Goal: Check status: Check status

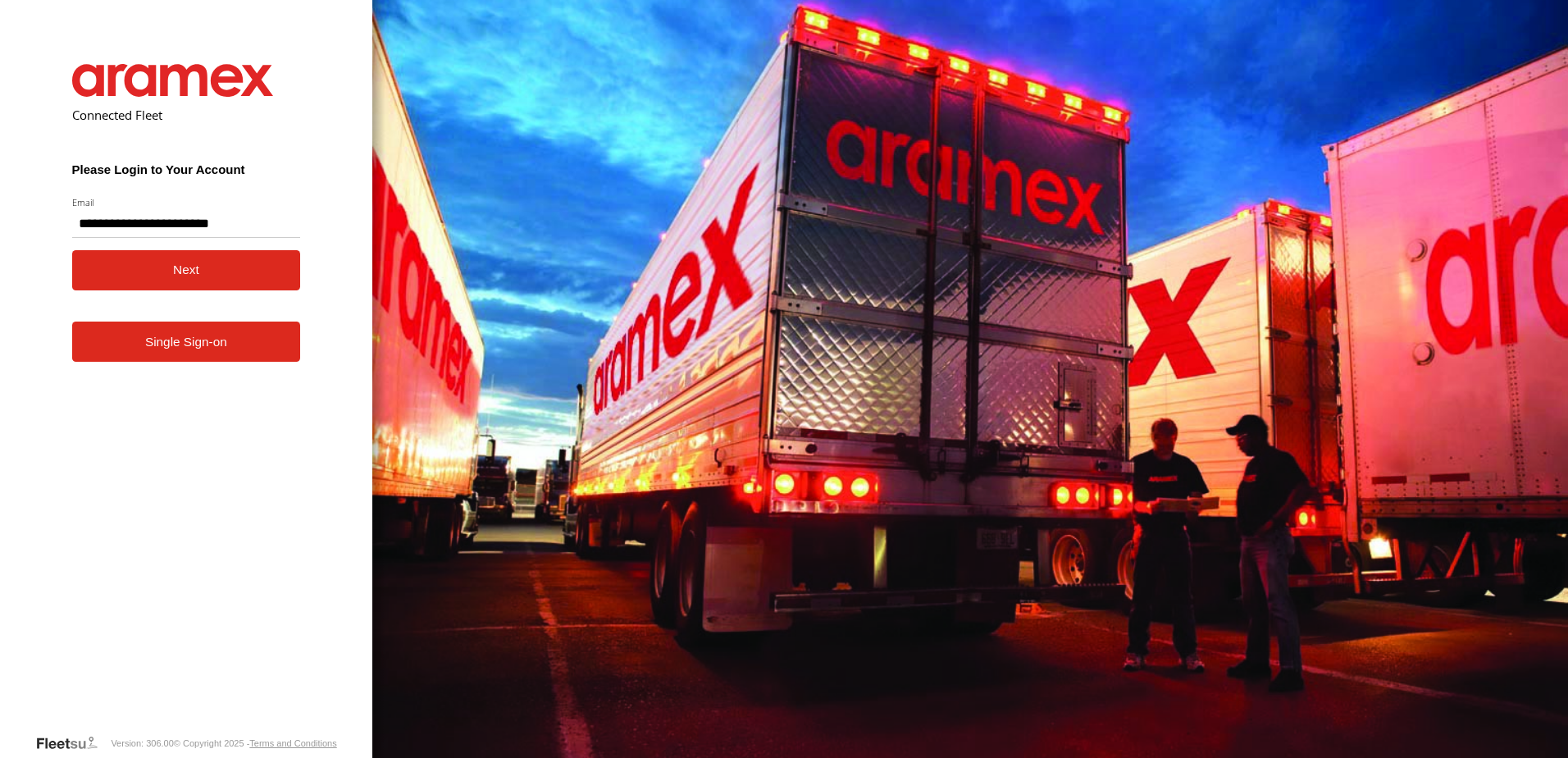
type input "**********"
click at [214, 282] on button "Next" at bounding box center [186, 270] width 228 height 41
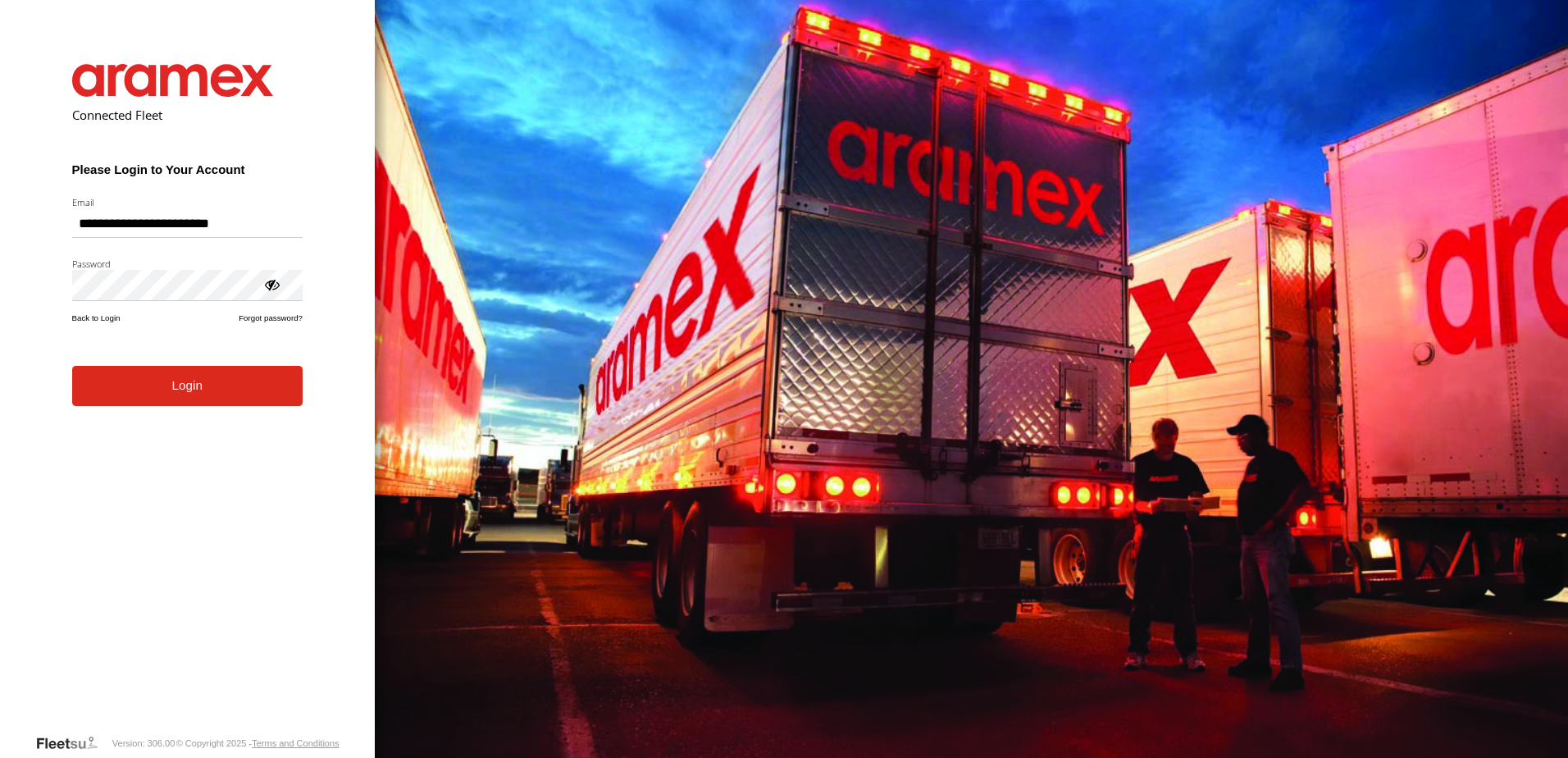
click at [199, 406] on button "Login" at bounding box center [187, 386] width 230 height 41
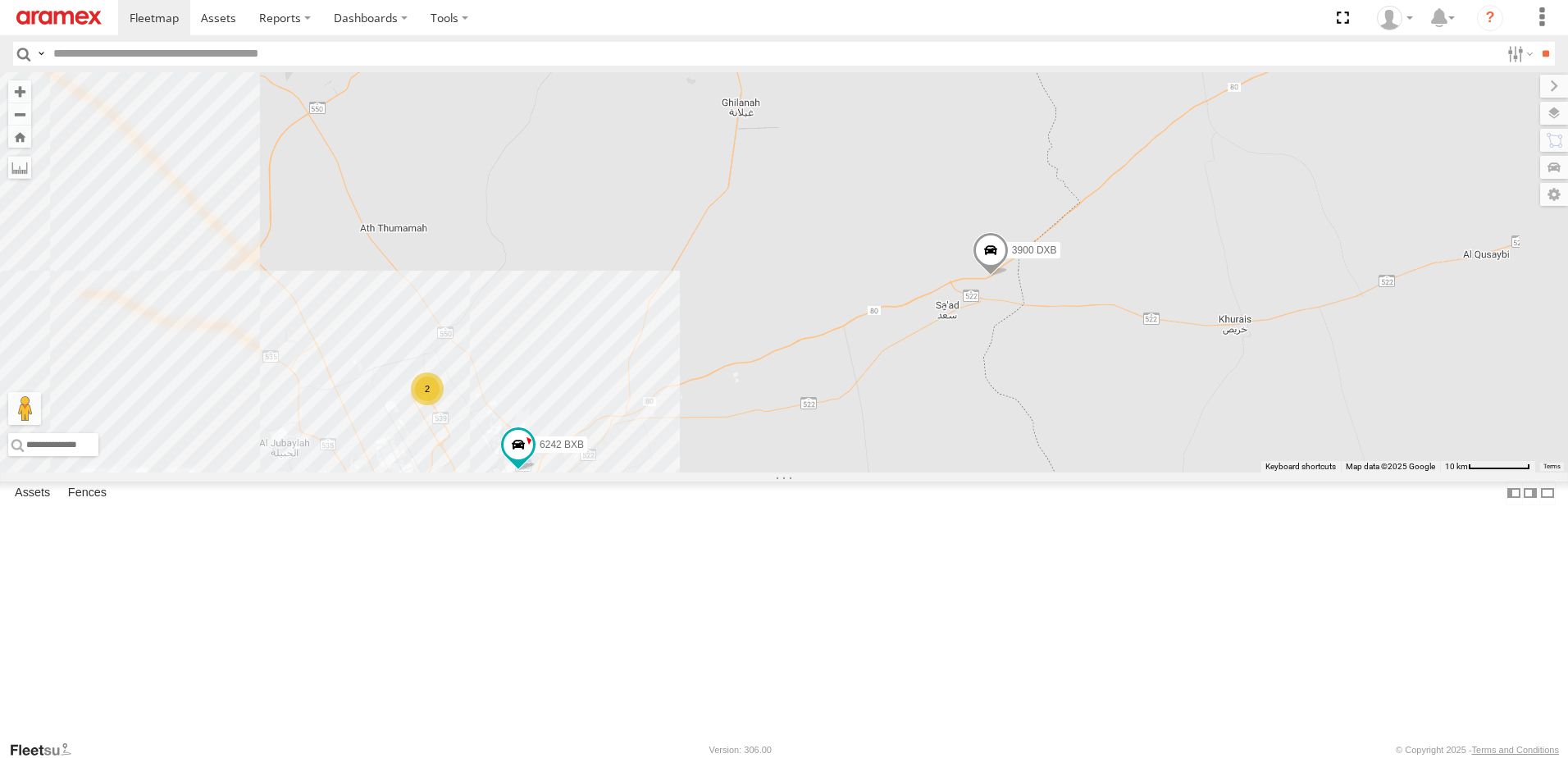
drag, startPoint x: 1055, startPoint y: 541, endPoint x: 1181, endPoint y: 380, distance: 204.4
click at [1181, 380] on div "3897 DXB 8814 LSA 3900 DXB 2 6242 BXB" at bounding box center [784, 272] width 1568 height 400
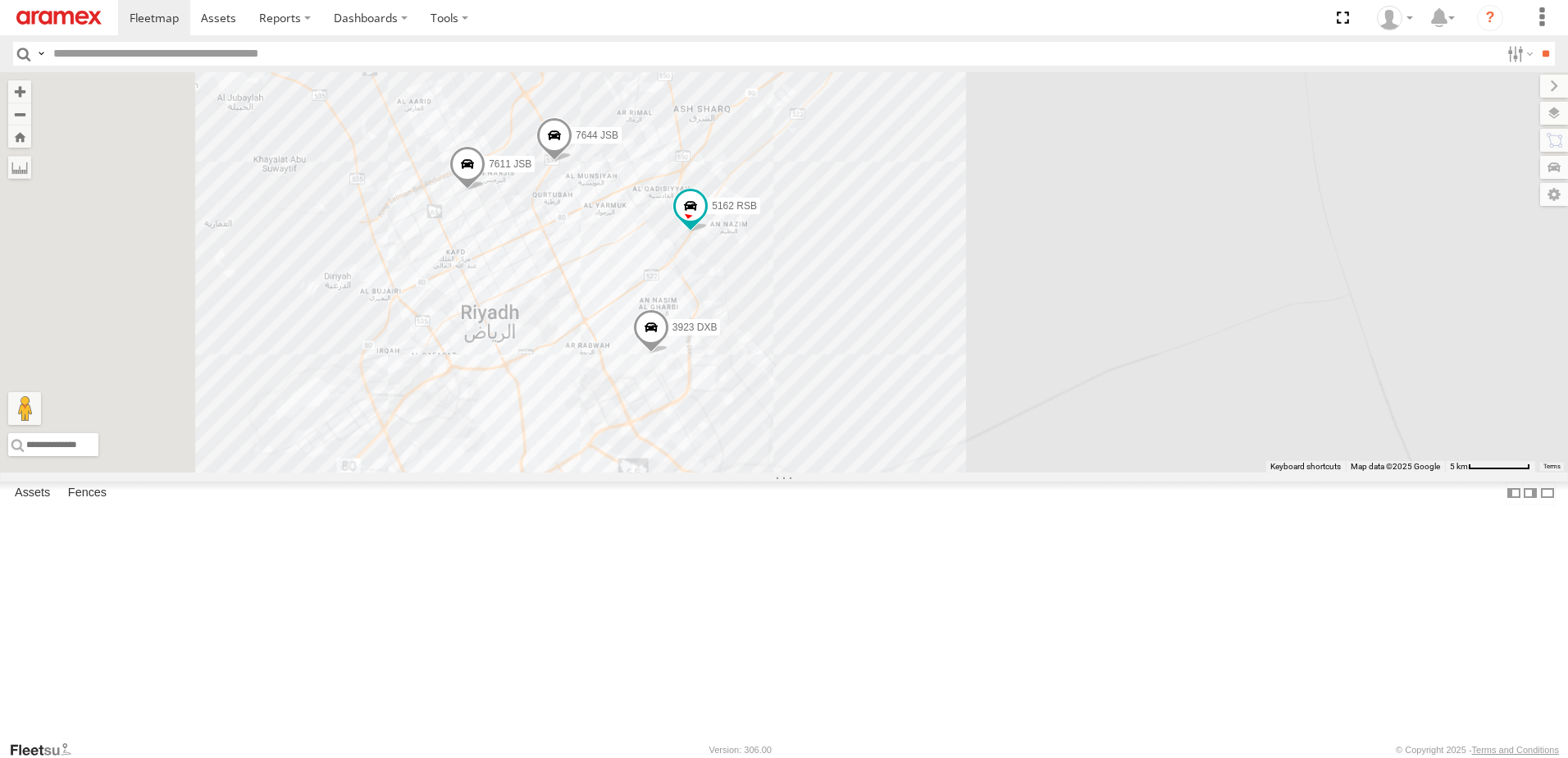
drag, startPoint x: 795, startPoint y: 575, endPoint x: 895, endPoint y: 278, distance: 313.4
click at [895, 278] on div "3897 DXB 8814 LSA 3900 DXB 3923 DXB 7644 JSB 5162 RSB 7611 JSB" at bounding box center [784, 272] width 1568 height 400
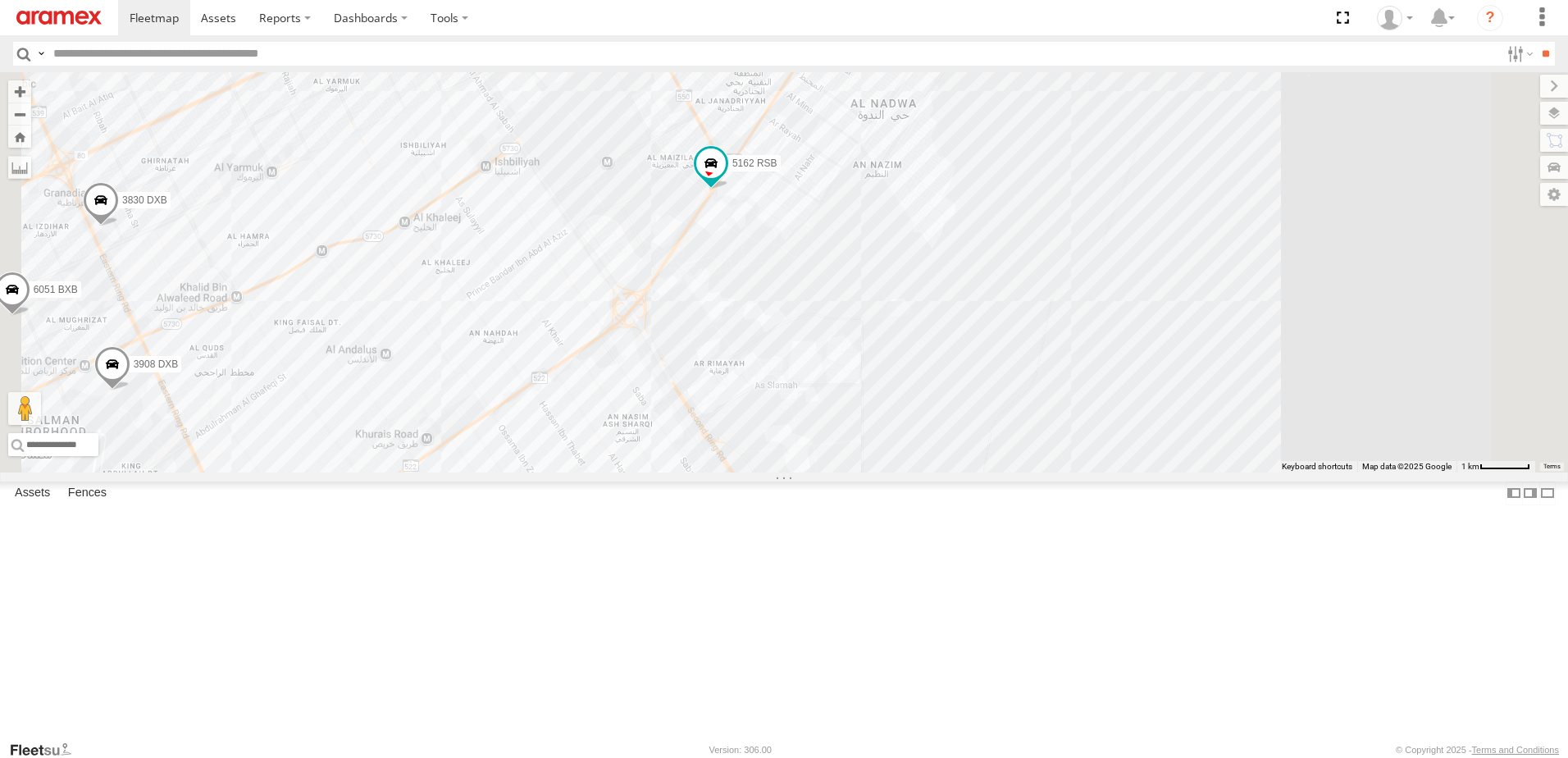
drag, startPoint x: 1032, startPoint y: 603, endPoint x: 1015, endPoint y: 280, distance: 323.4
click at [1015, 280] on div "3897 DXB 8814 LSA 3900 DXB 3923 DXB 7644 JSB 5162 RSB 7611 JSB 3096 NRA 3818 DX…" at bounding box center [784, 272] width 1568 height 400
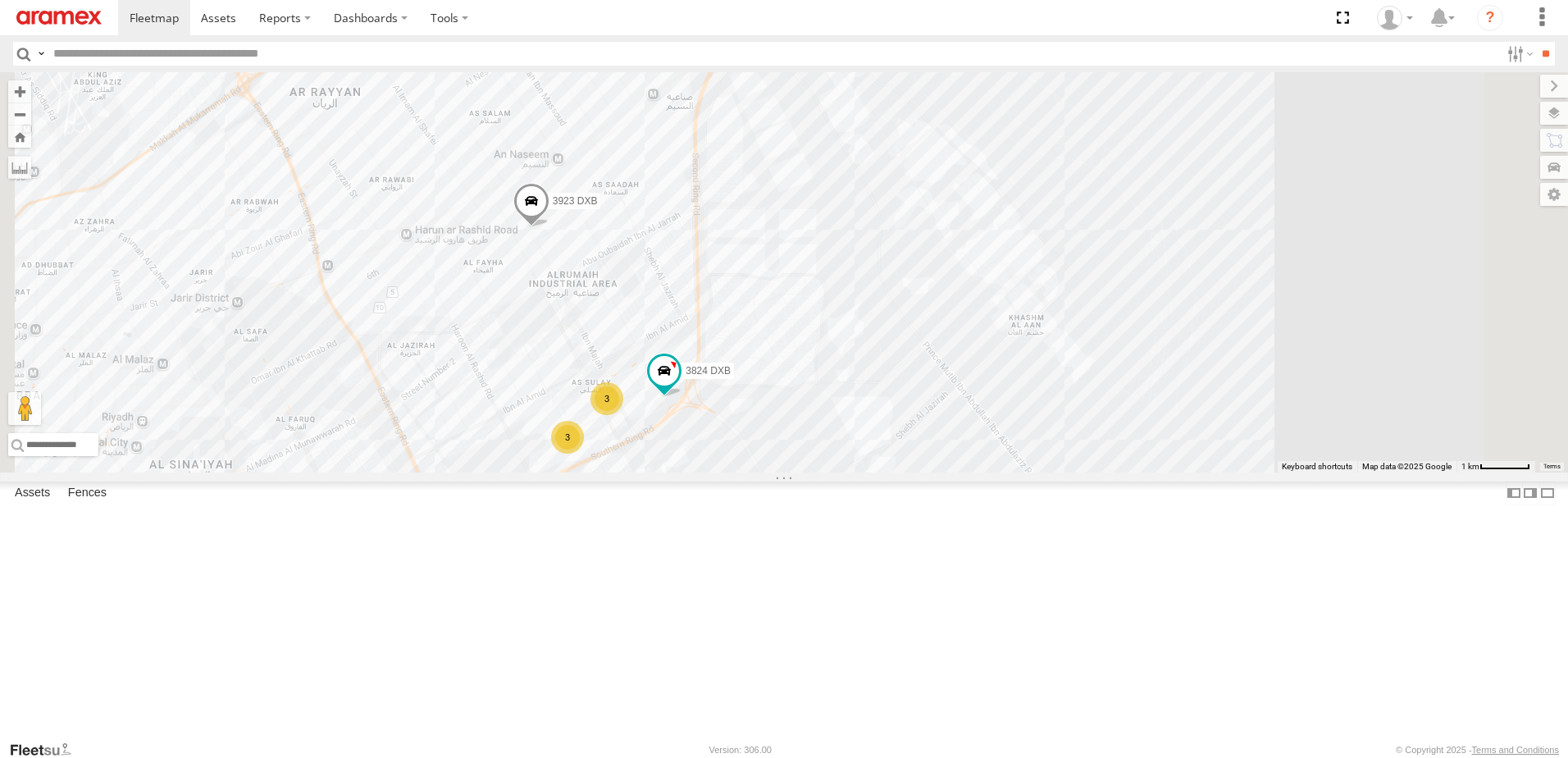
drag, startPoint x: 1020, startPoint y: 481, endPoint x: 1023, endPoint y: 352, distance: 129.0
click at [1029, 285] on div "3897 DXB 8814 LSA 3900 DXB 3923 DXB 7644 JSB 5162 RSB 7611 JSB 3096 NRA 3818 DX…" at bounding box center [784, 272] width 1568 height 400
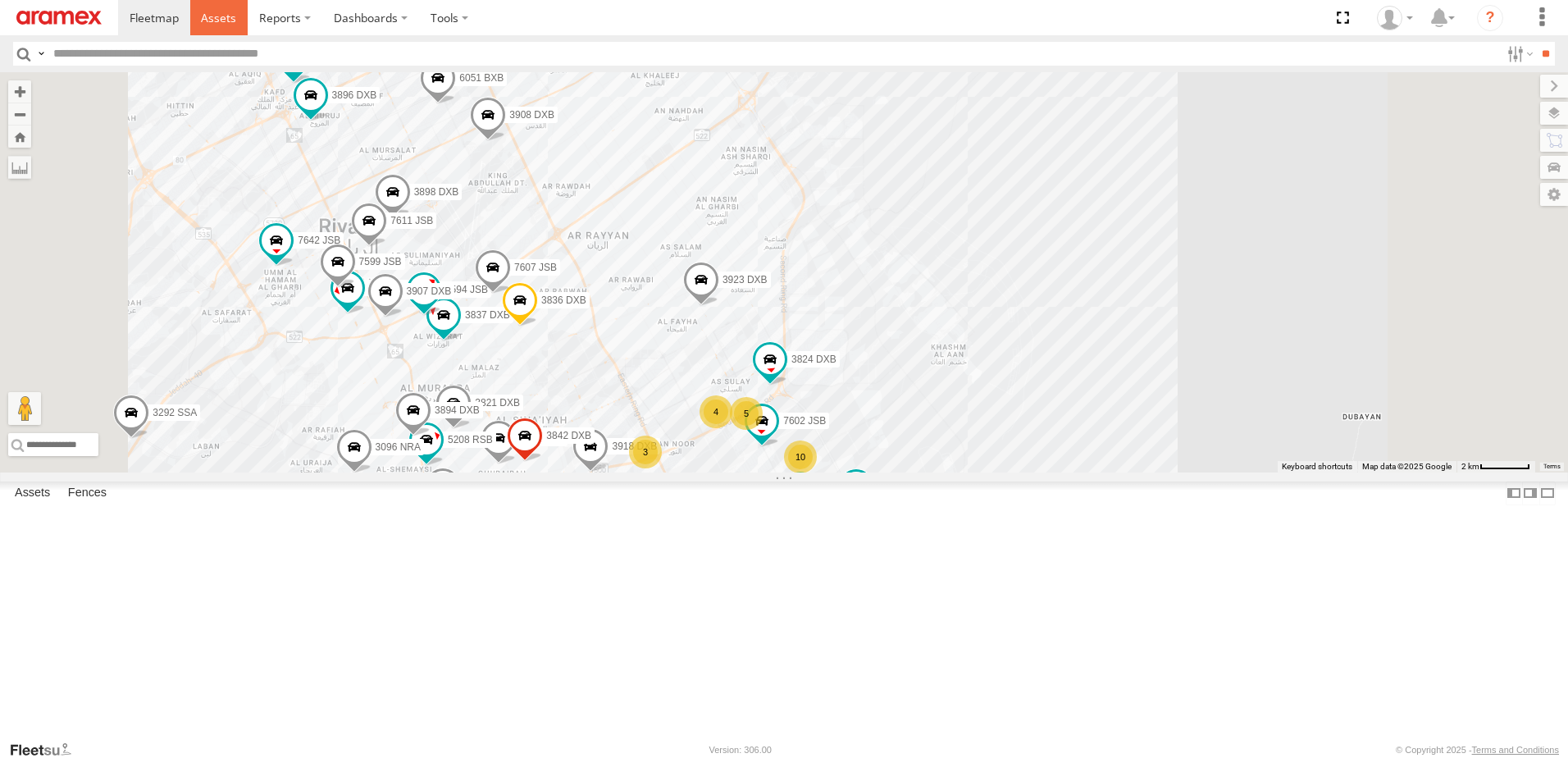
click at [221, 31] on link at bounding box center [220, 17] width 59 height 35
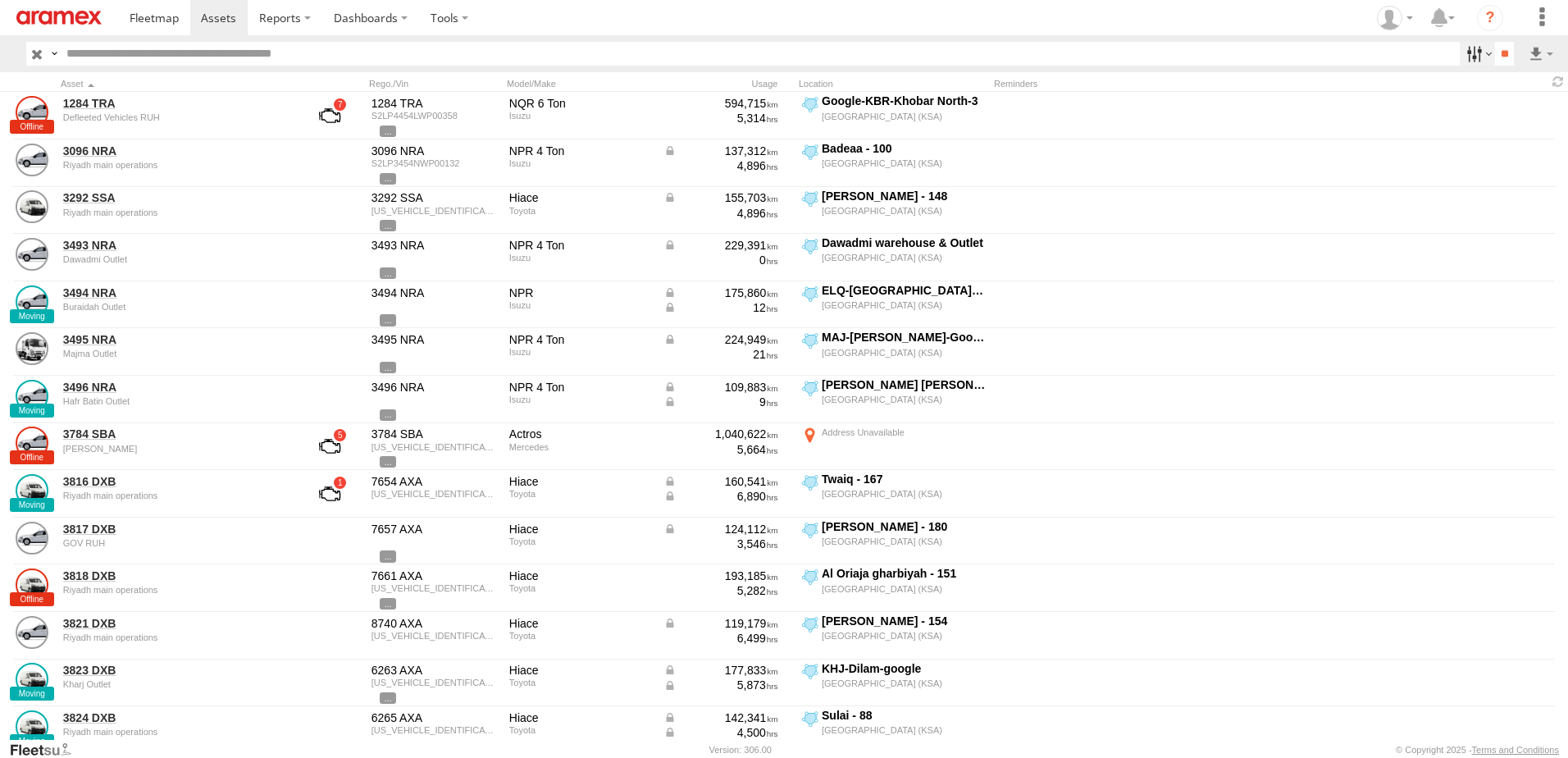
click at [1466, 56] on label at bounding box center [1477, 53] width 35 height 24
click at [1466, 59] on label at bounding box center [1477, 53] width 35 height 24
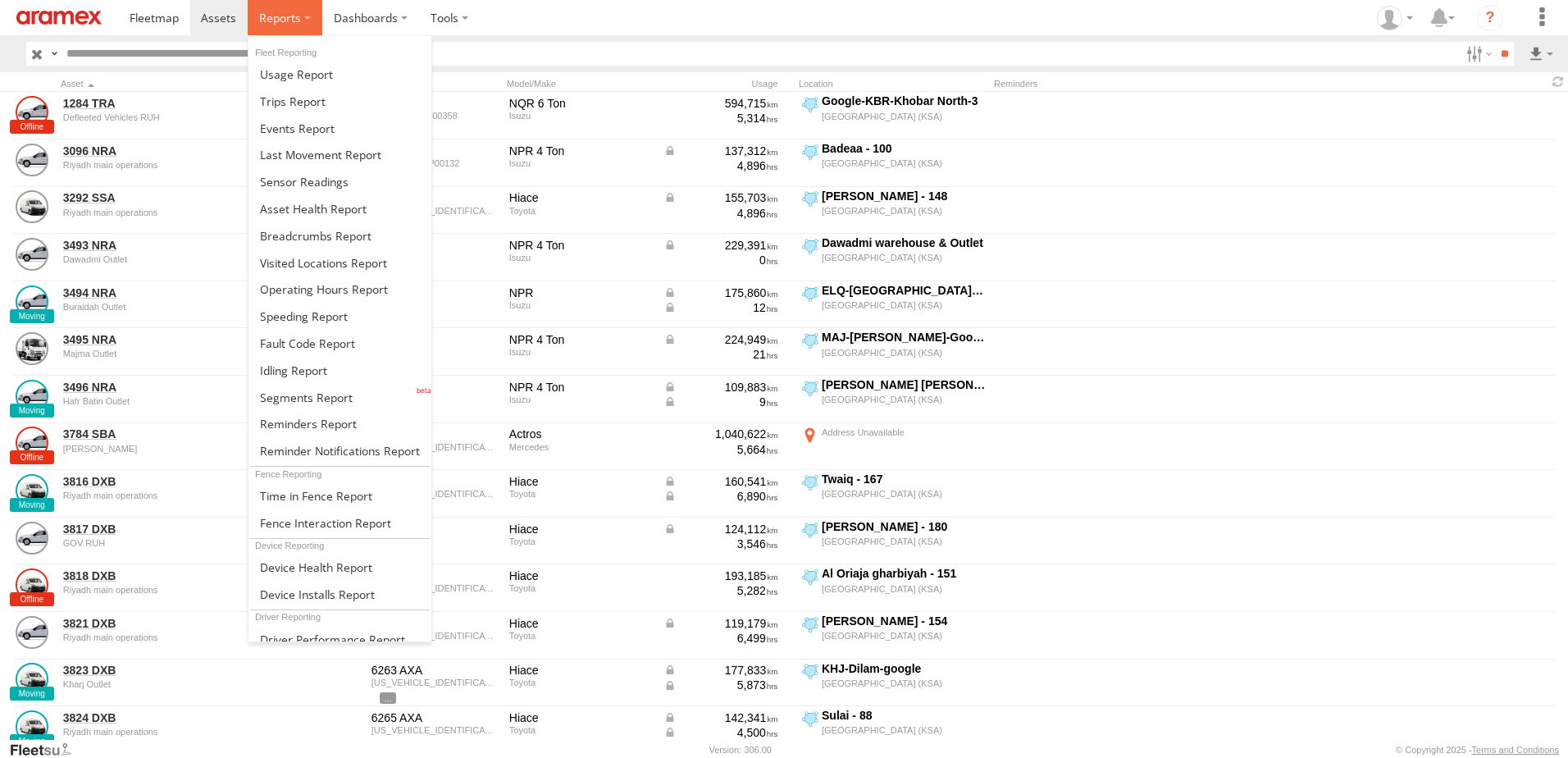
drag, startPoint x: 275, startPoint y: 16, endPoint x: 292, endPoint y: 35, distance: 25.5
click at [275, 16] on span at bounding box center [280, 17] width 42 height 16
click at [303, 237] on span at bounding box center [315, 236] width 111 height 16
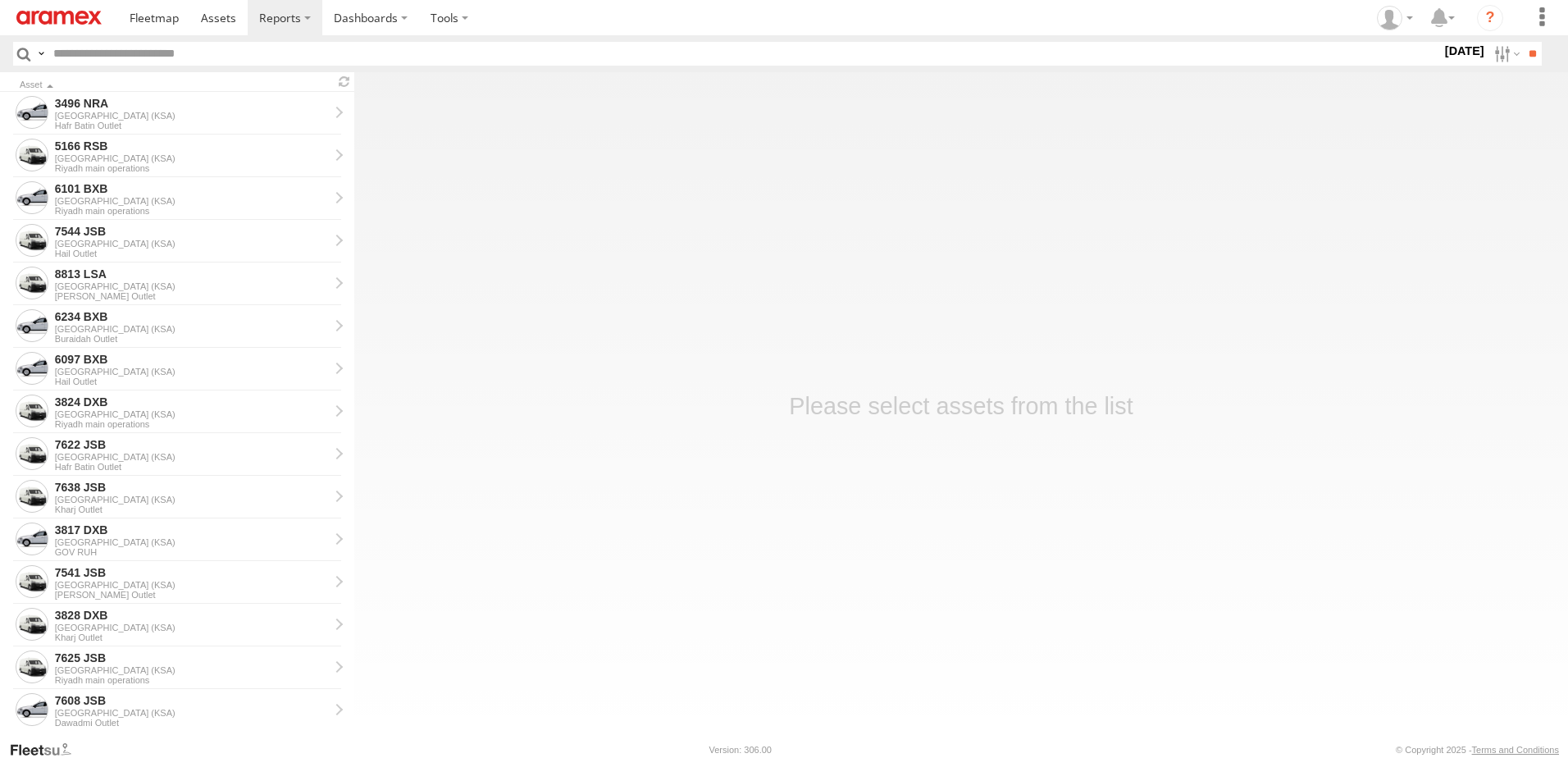
click at [1468, 52] on label "23 Aug 25" at bounding box center [1464, 50] width 46 height 18
click at [0, 0] on label at bounding box center [0, 0] width 0 height 0
click at [1531, 59] on input "**" at bounding box center [1533, 53] width 19 height 24
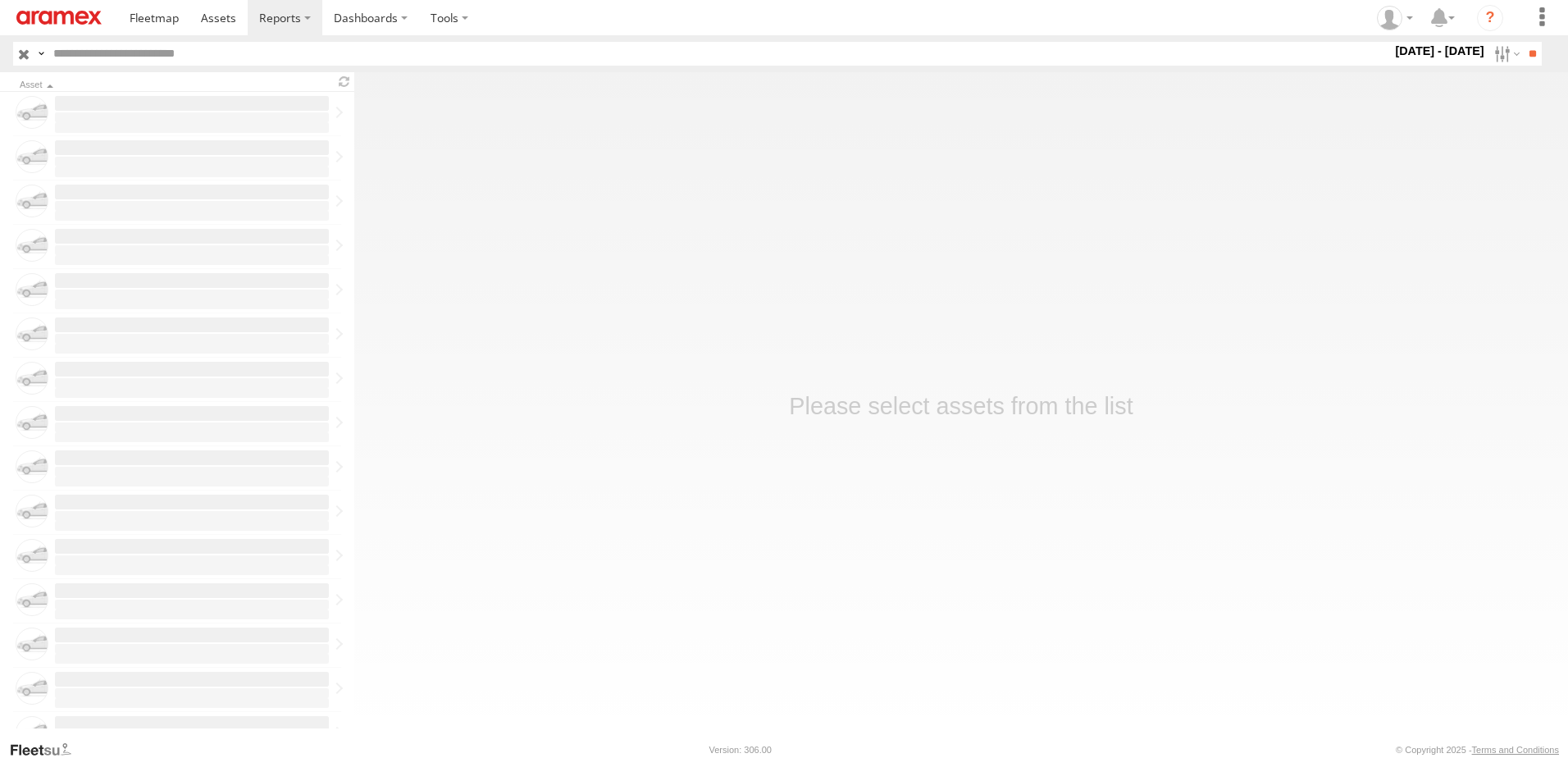
click at [159, 61] on input "text" at bounding box center [719, 53] width 1345 height 24
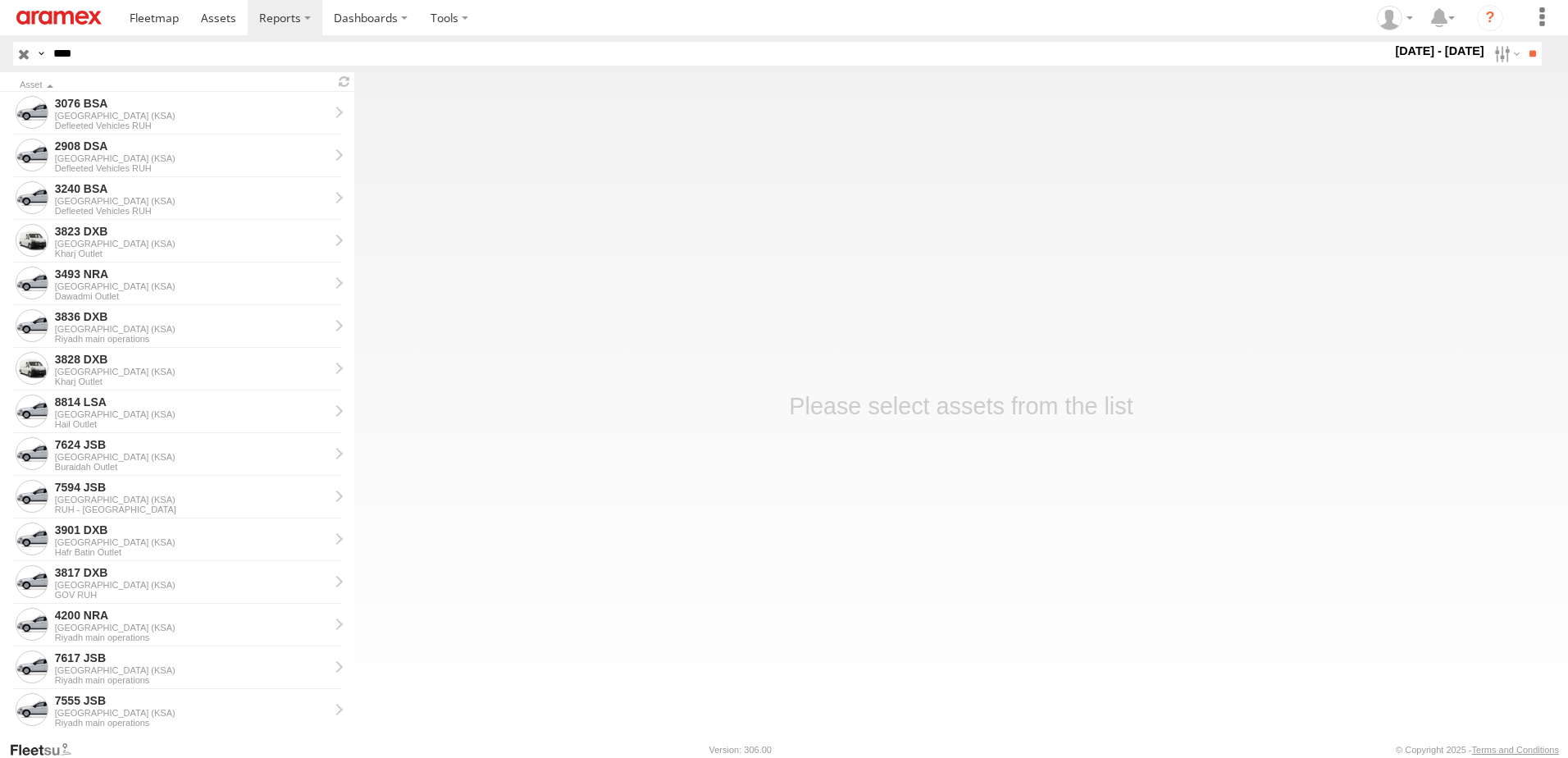
type input "****"
click at [1524, 42] on input "**" at bounding box center [1533, 53] width 19 height 24
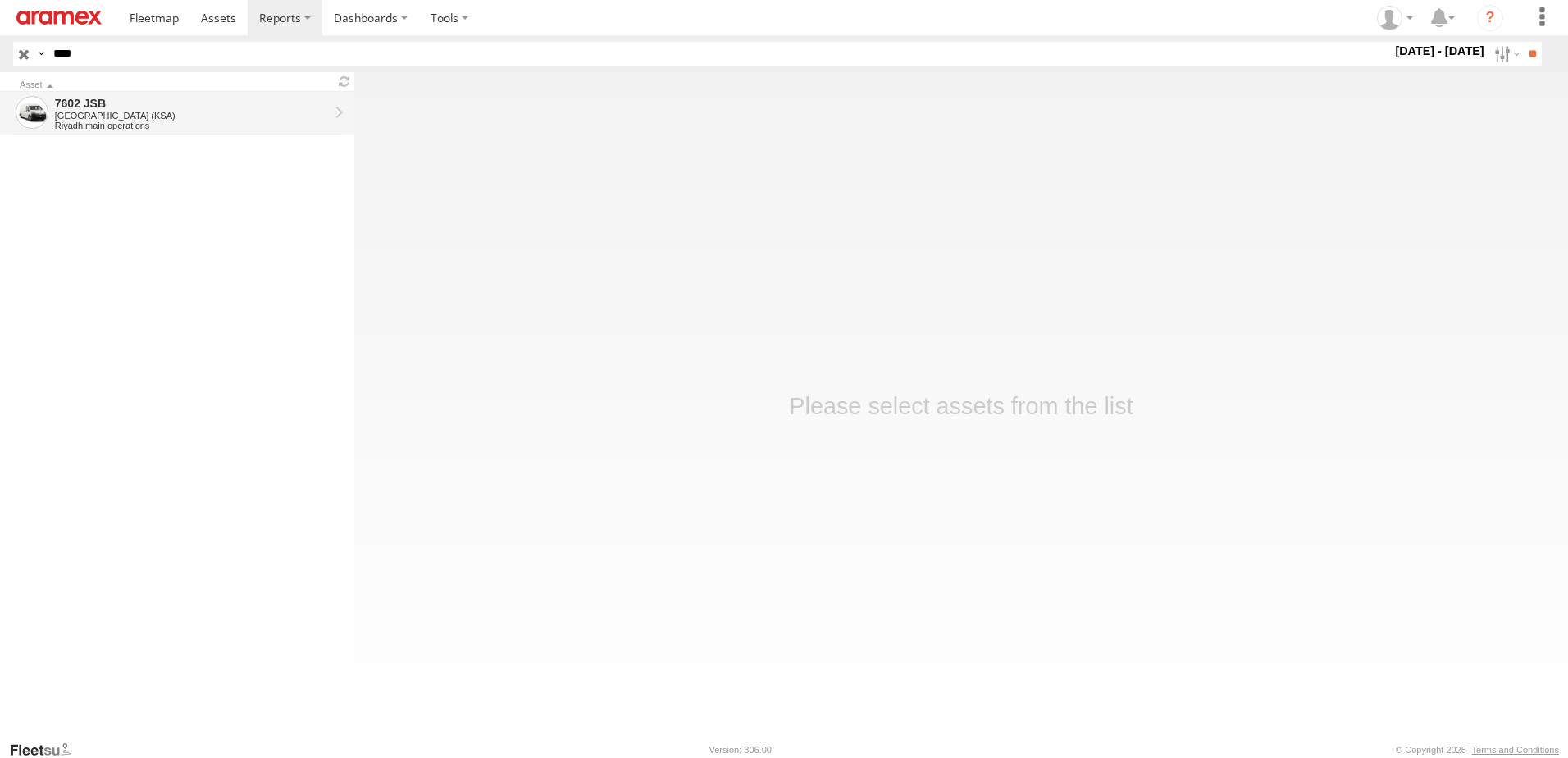
click at [126, 104] on div "7602 JSB" at bounding box center [192, 104] width 274 height 15
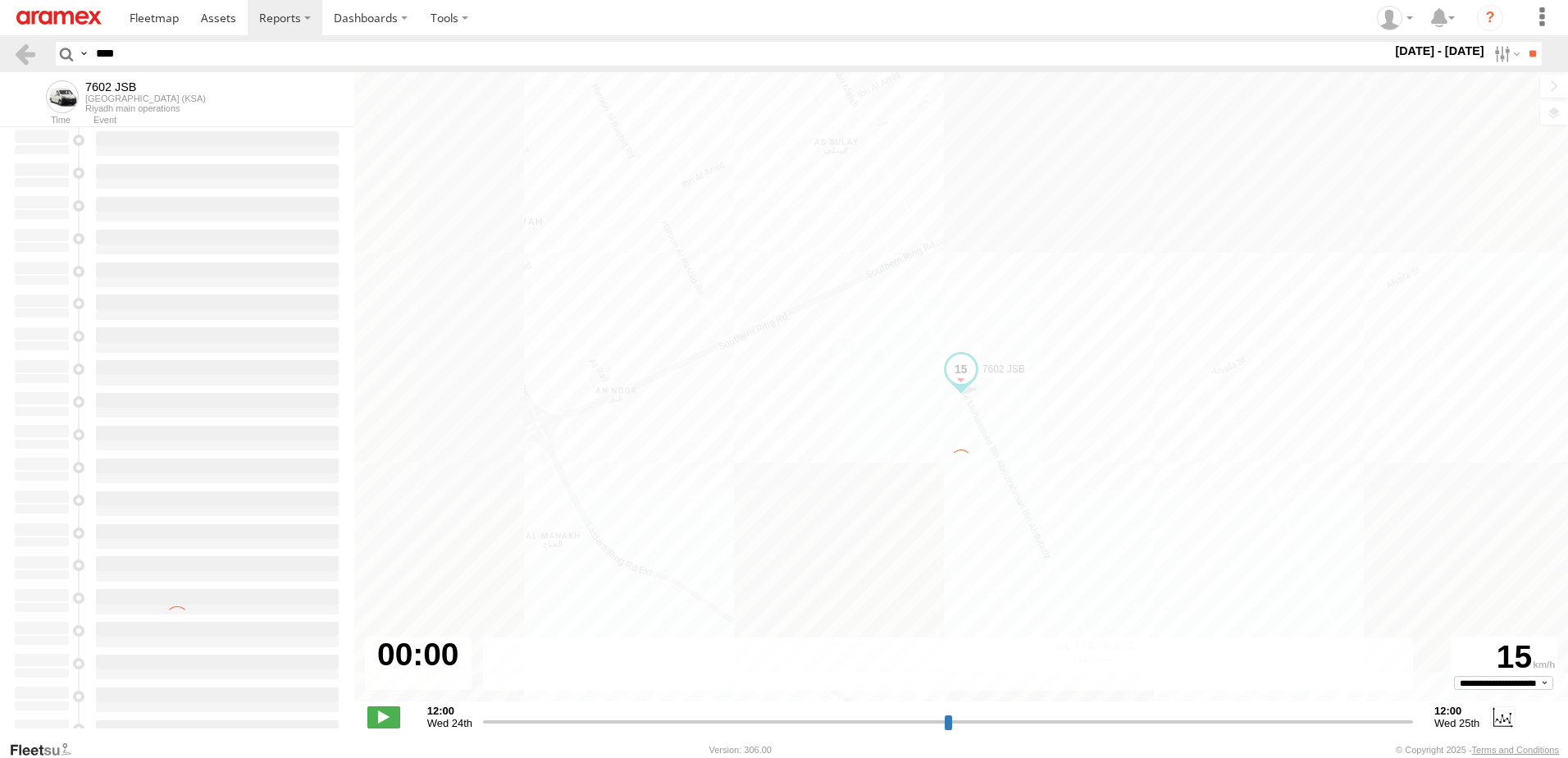
type input "**********"
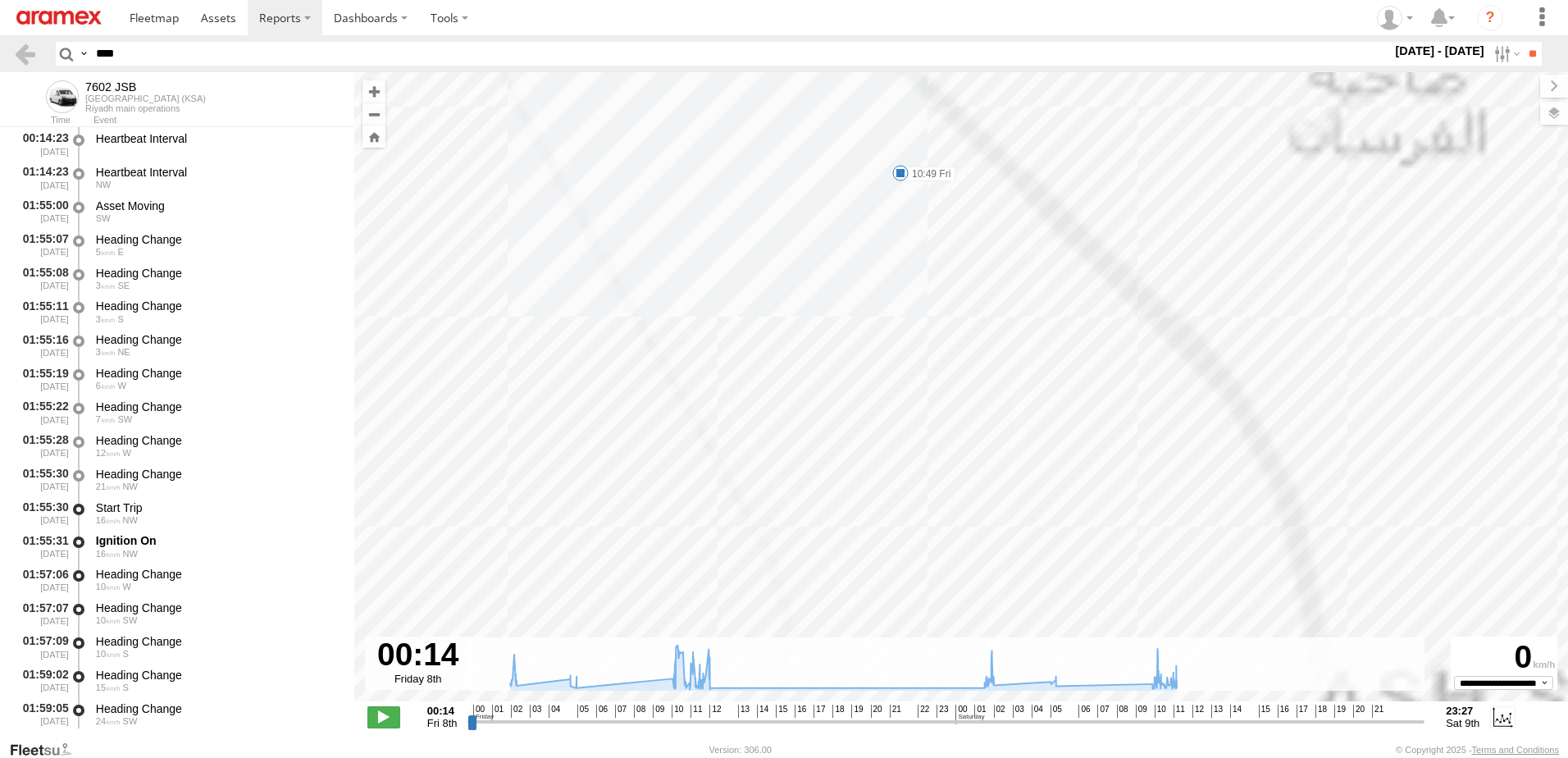
drag, startPoint x: 940, startPoint y: 242, endPoint x: 992, endPoint y: 421, distance: 186.4
click at [992, 421] on div "7602 JSB 10:49 Fri 11:19 Fri 11:56 Fri 12:01 Fri 12:38 Fri 11:28 Sat" at bounding box center [961, 395] width 1214 height 647
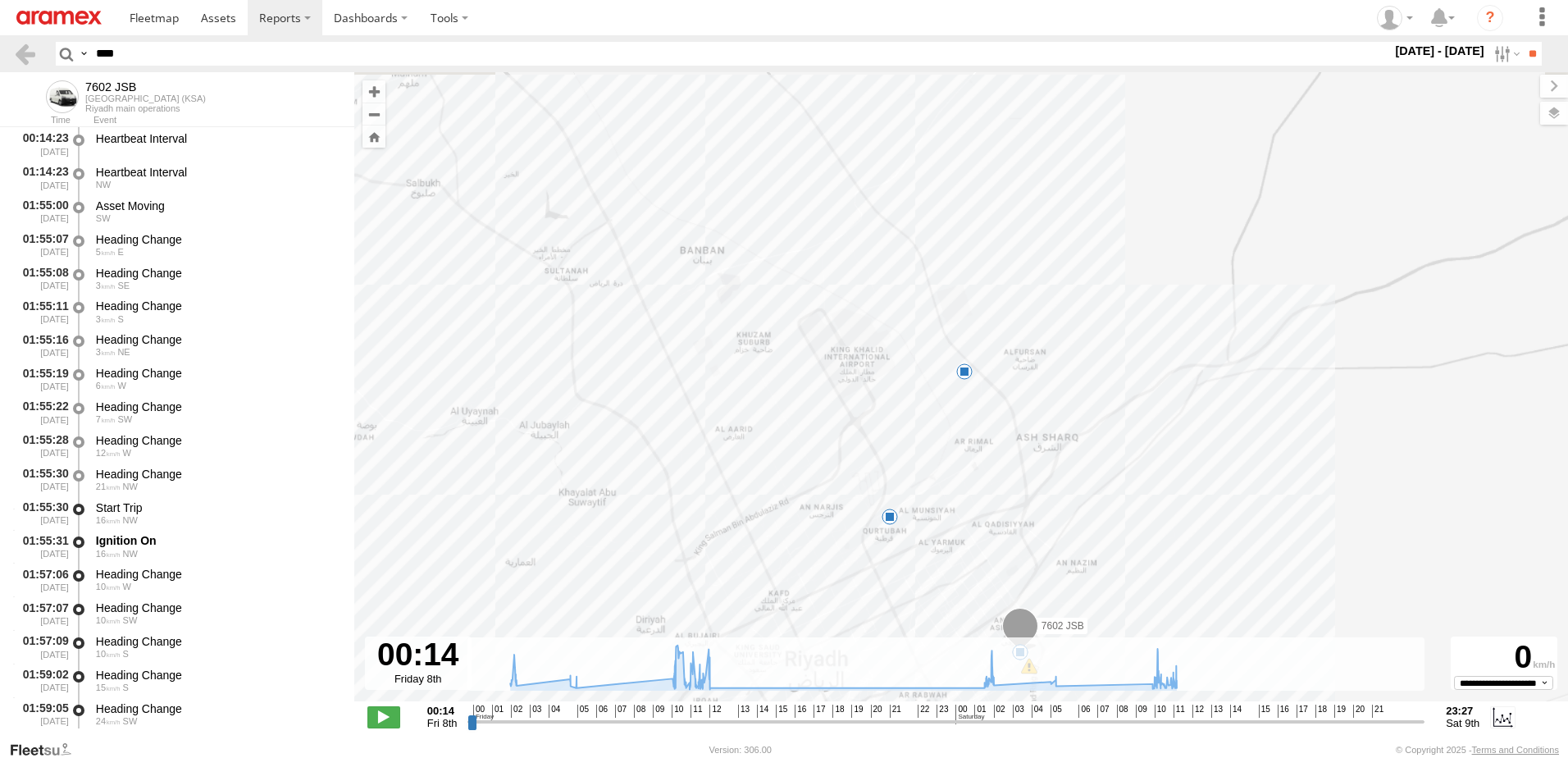
drag, startPoint x: 978, startPoint y: 463, endPoint x: 980, endPoint y: 435, distance: 28.1
click at [980, 435] on div "7602 JSB 10:49 Fri 11:19 Fri 11:56 Fri 12:01 Fri 12:38 Fri 11:28 Sat" at bounding box center [961, 395] width 1214 height 647
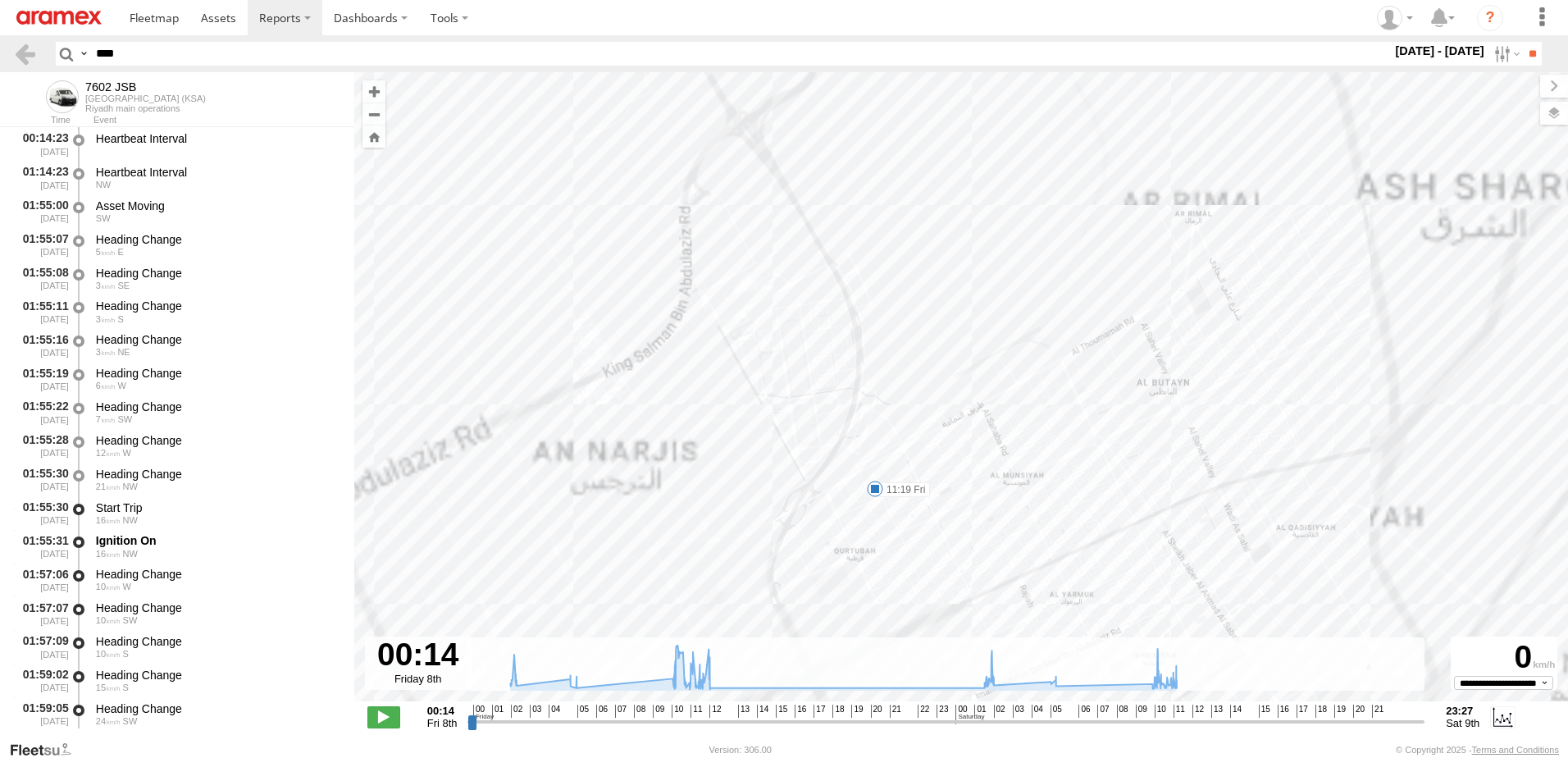
drag, startPoint x: 992, startPoint y: 483, endPoint x: 955, endPoint y: 497, distance: 39.6
click at [996, 481] on div "7602 JSB 10:49 Fri 11:19 Fri 11:56 Fri 12:01 Fri 12:38 Fri 11:28 Sat" at bounding box center [961, 395] width 1214 height 647
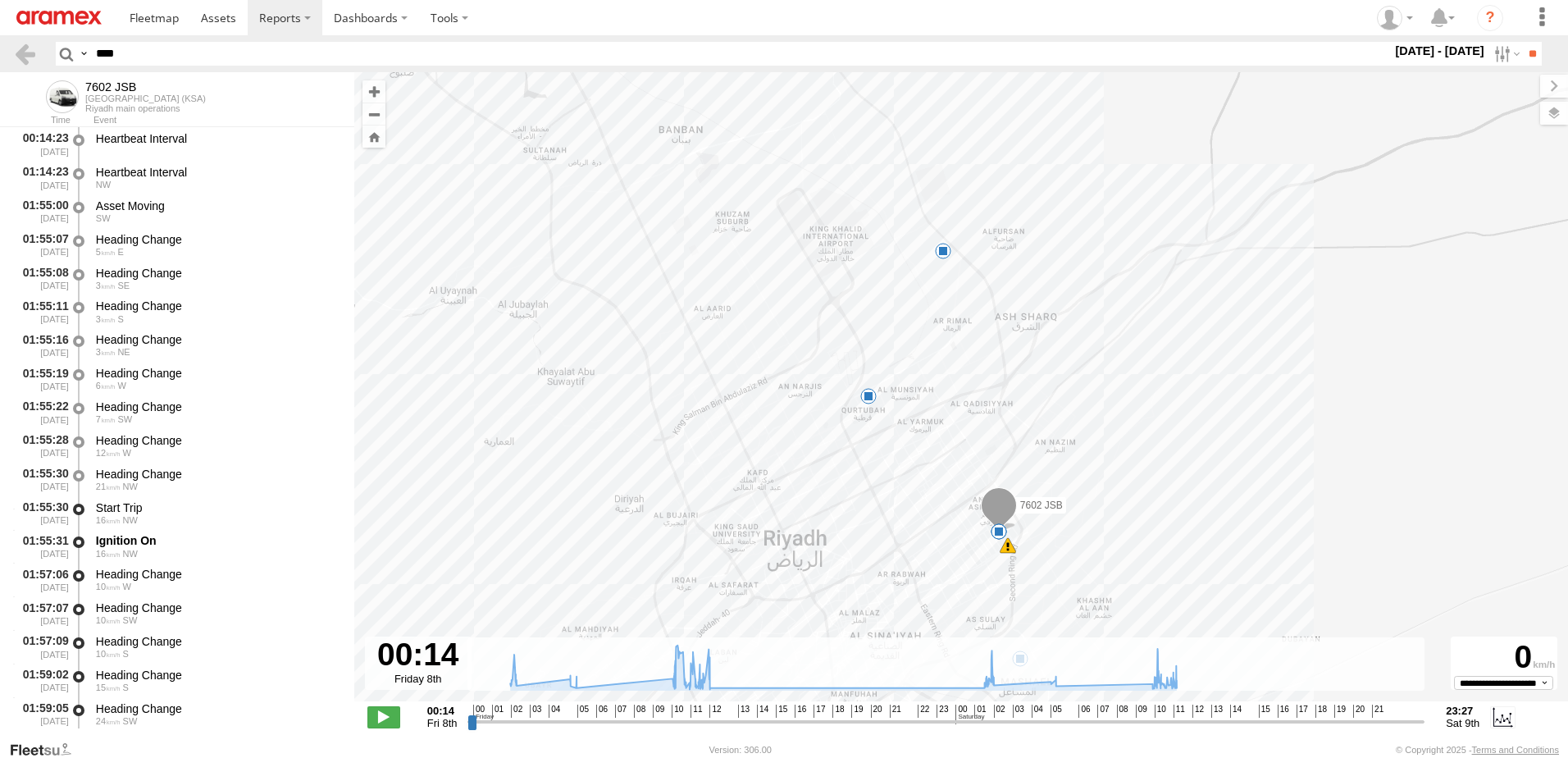
click at [870, 391] on span at bounding box center [868, 396] width 16 height 16
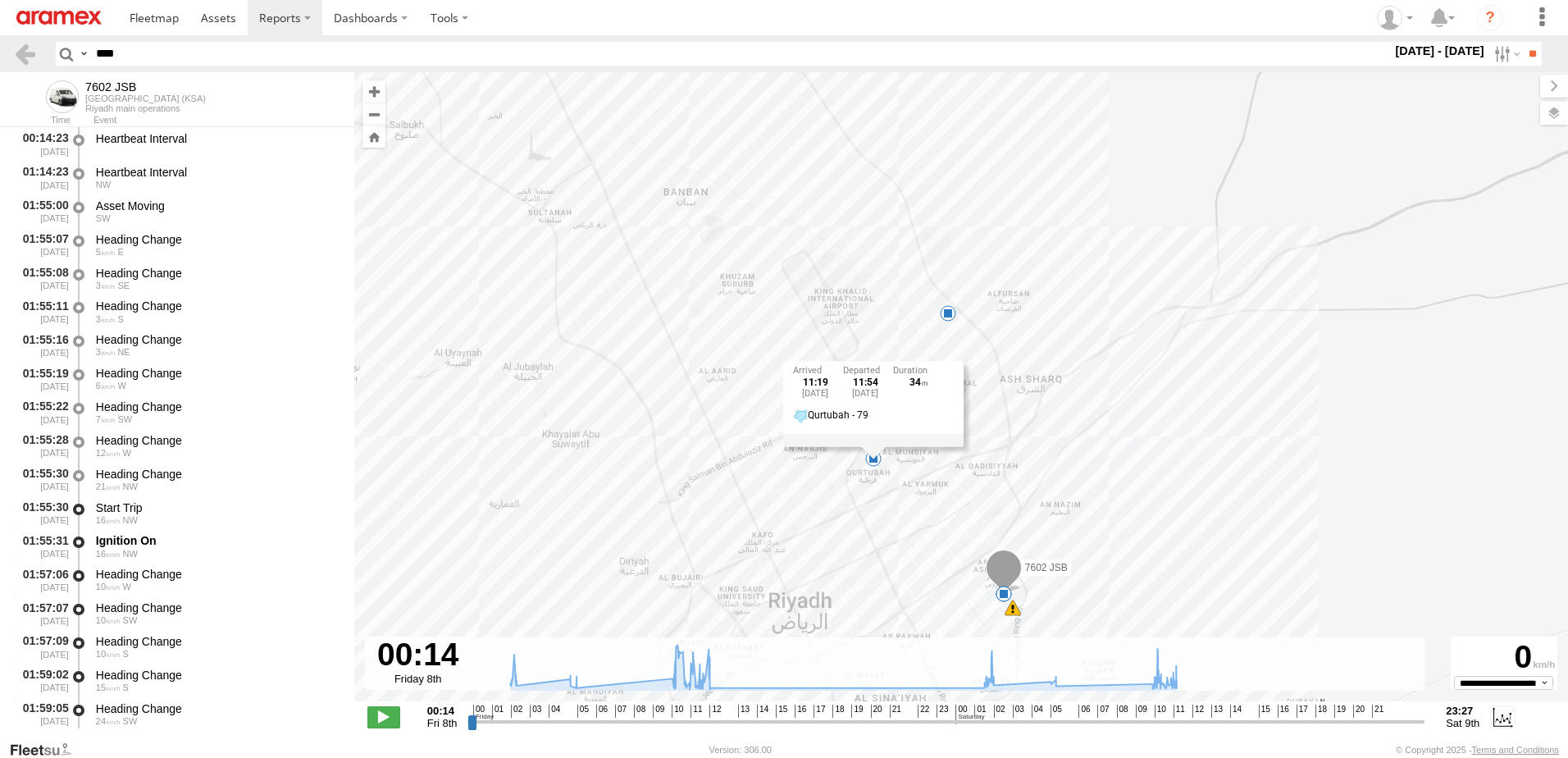
drag, startPoint x: 998, startPoint y: 386, endPoint x: 967, endPoint y: 441, distance: 63.1
click at [972, 448] on div "7602 JSB 10:49 Fri 11:19 Fri 11:56 Fri 12:01 Fri 12:38 Fri 11:28 Sat 6 11:19 [D…" at bounding box center [961, 395] width 1214 height 647
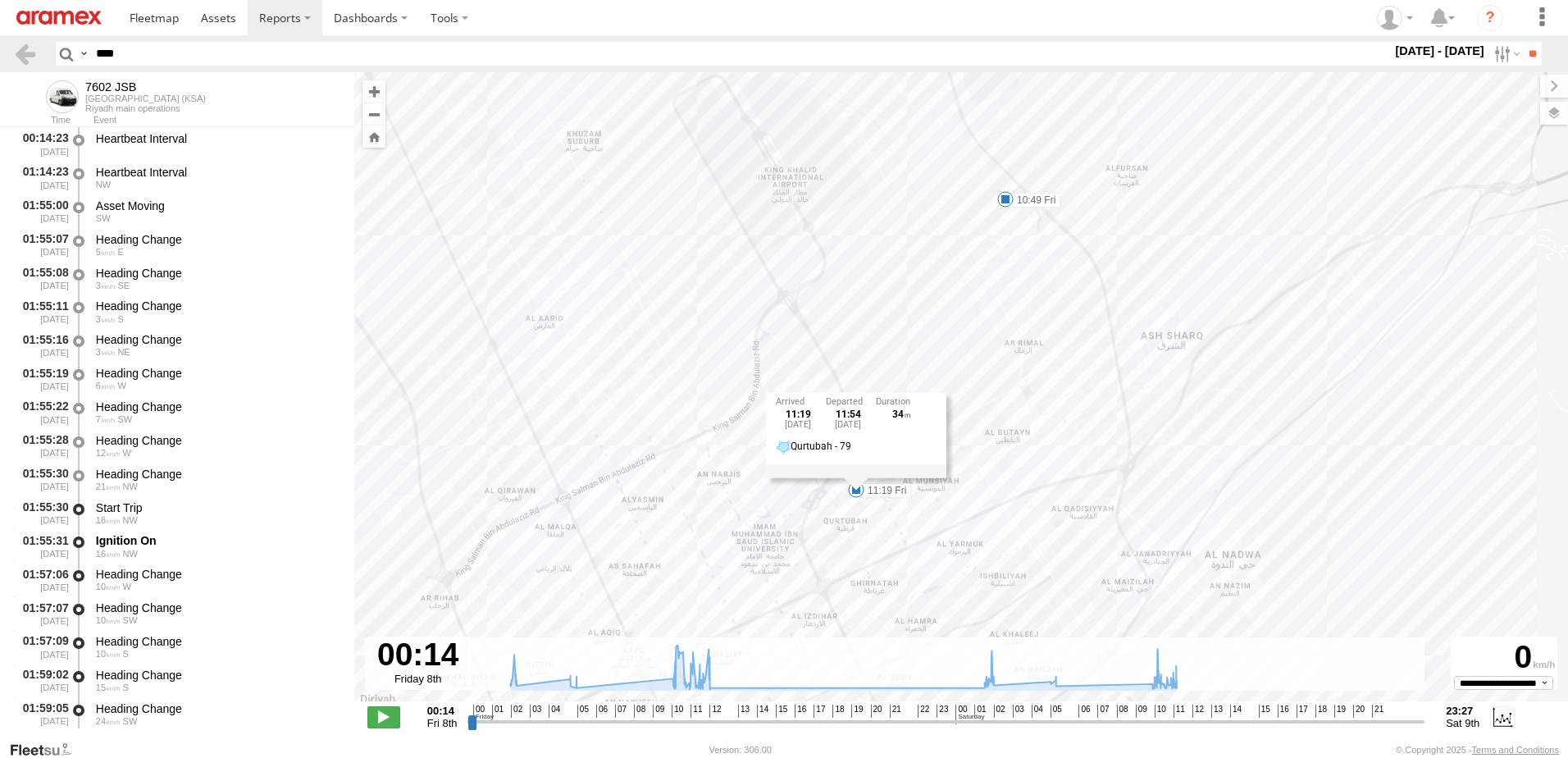
drag, startPoint x: 948, startPoint y: 409, endPoint x: 1027, endPoint y: 403, distance: 79.2
click at [1027, 403] on div "7602 JSB 10:49 Fri 11:19 Fri 11:56 Fri 12:01 Fri 12:38 Fri 11:28 Sat 11:19 [DAT…" at bounding box center [961, 395] width 1214 height 647
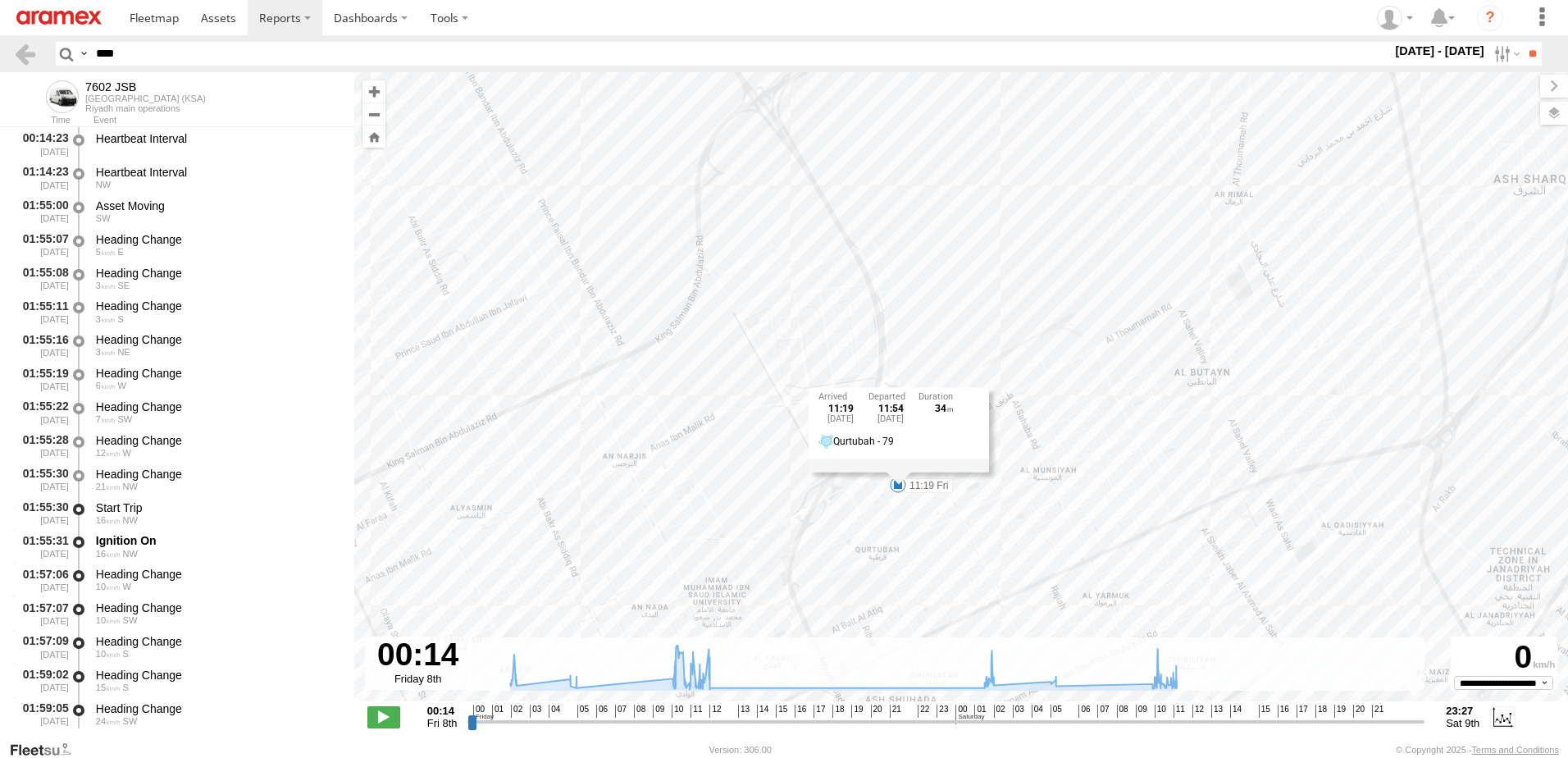
drag, startPoint x: 1079, startPoint y: 473, endPoint x: 1091, endPoint y: 436, distance: 38.9
click at [1092, 437] on div "7602 JSB 10:49 Fri 11:19 Fri 11:56 Fri 12:01 Fri 12:38 Fri 11:28 Sat 11:19 [DAT…" at bounding box center [961, 395] width 1214 height 647
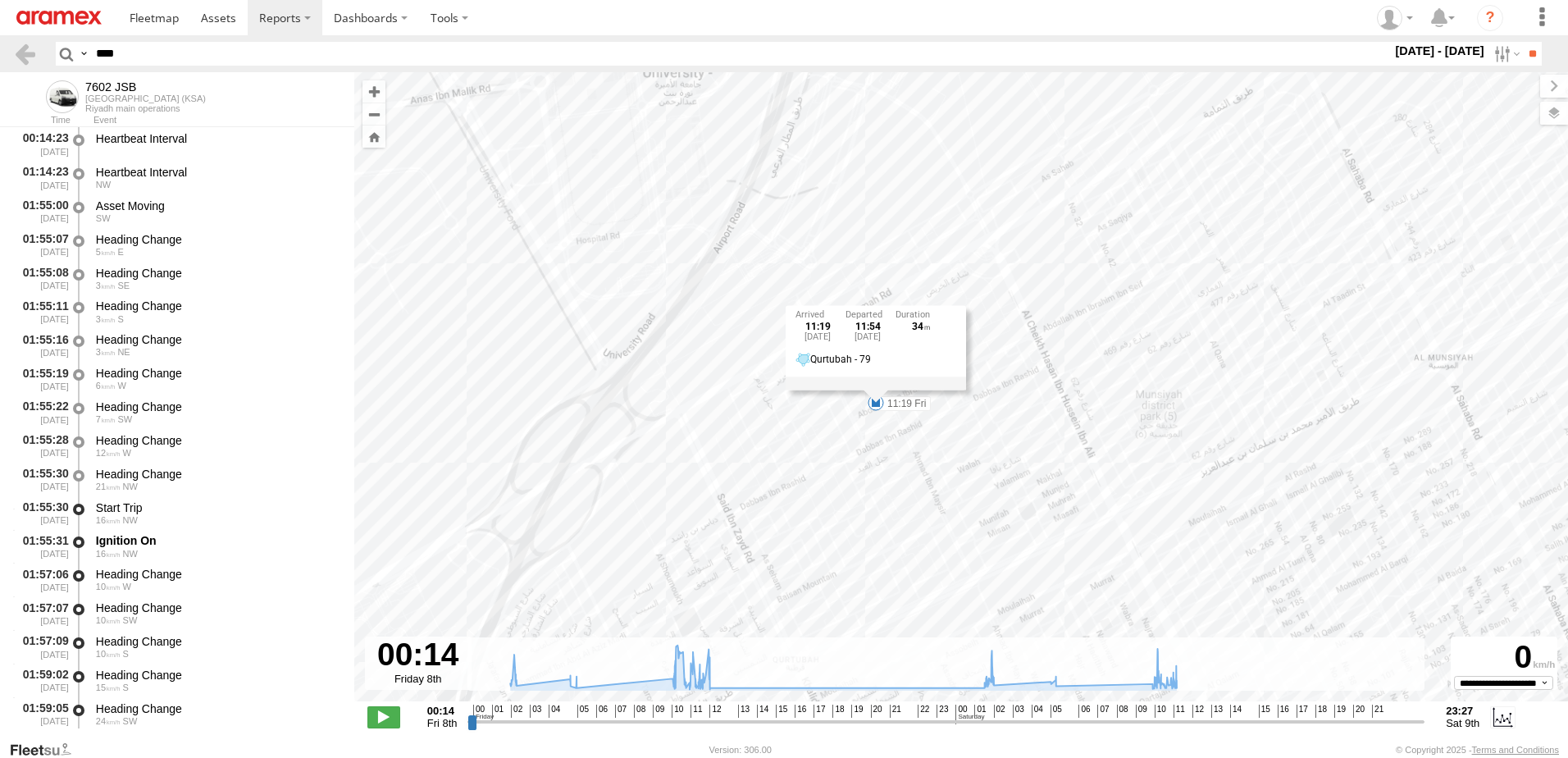
drag, startPoint x: 935, startPoint y: 445, endPoint x: 1203, endPoint y: 399, distance: 271.9
click at [1203, 399] on div "7602 JSB 10:49 Fri 11:19 Fri 11:56 Fri 12:01 Fri 12:38 Fri 11:28 Sat 11:19 [DAT…" at bounding box center [961, 395] width 1214 height 647
drag, startPoint x: 795, startPoint y: 279, endPoint x: 892, endPoint y: 486, distance: 228.6
click at [892, 486] on div "7602 JSB 10:49 Fri 11:19 Fri 11:56 Fri 12:01 Fri 12:38 Fri 11:28 Sat 11:19 [DAT…" at bounding box center [961, 395] width 1214 height 647
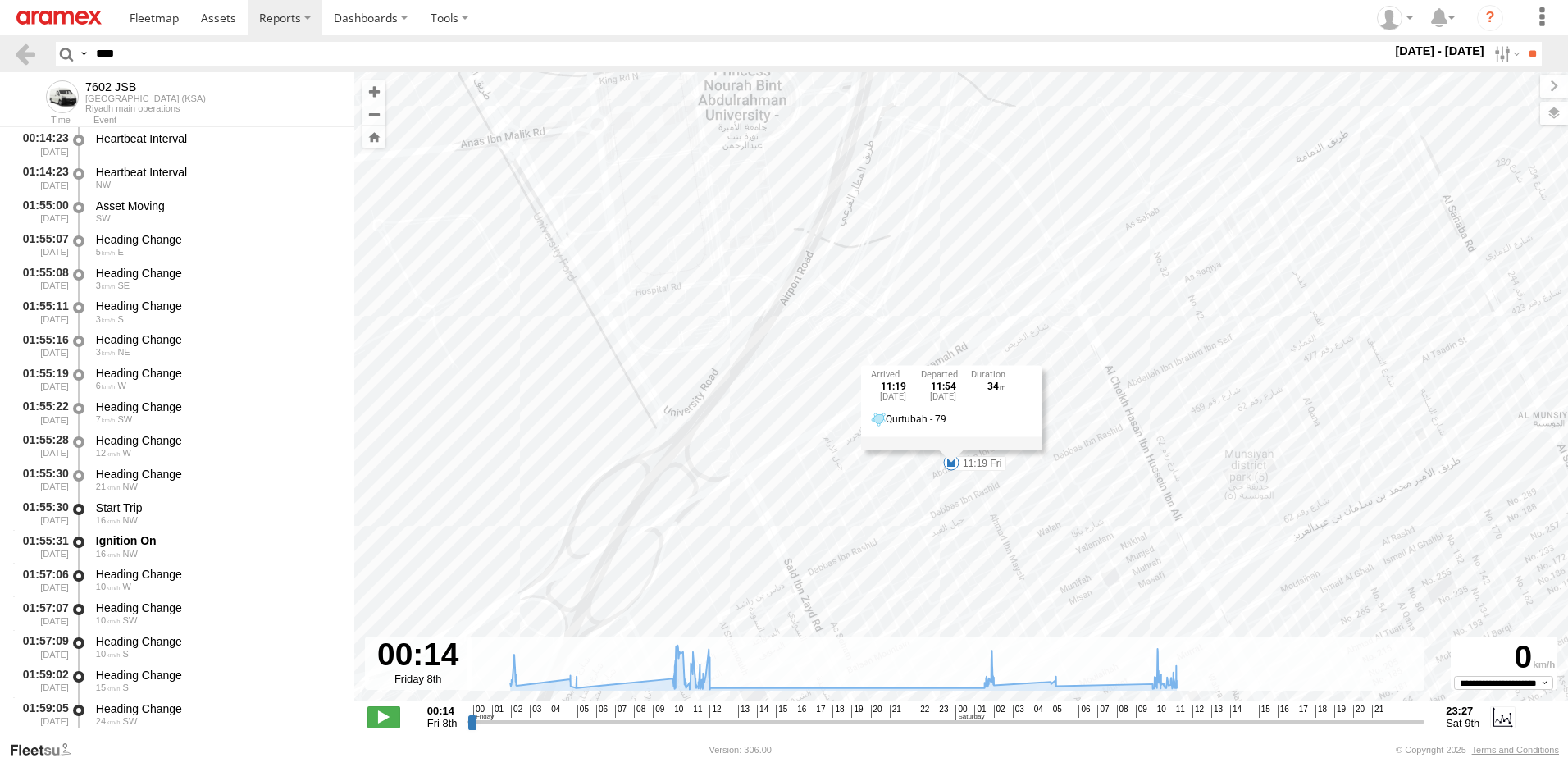
drag, startPoint x: 854, startPoint y: 498, endPoint x: 919, endPoint y: 519, distance: 68.3
click at [919, 519] on div "7602 JSB 10:49 Fri 11:19 Fri 11:56 Fri 12:01 Fri 12:38 Fri 11:28 Sat 11:19 [DAT…" at bounding box center [961, 395] width 1214 height 647
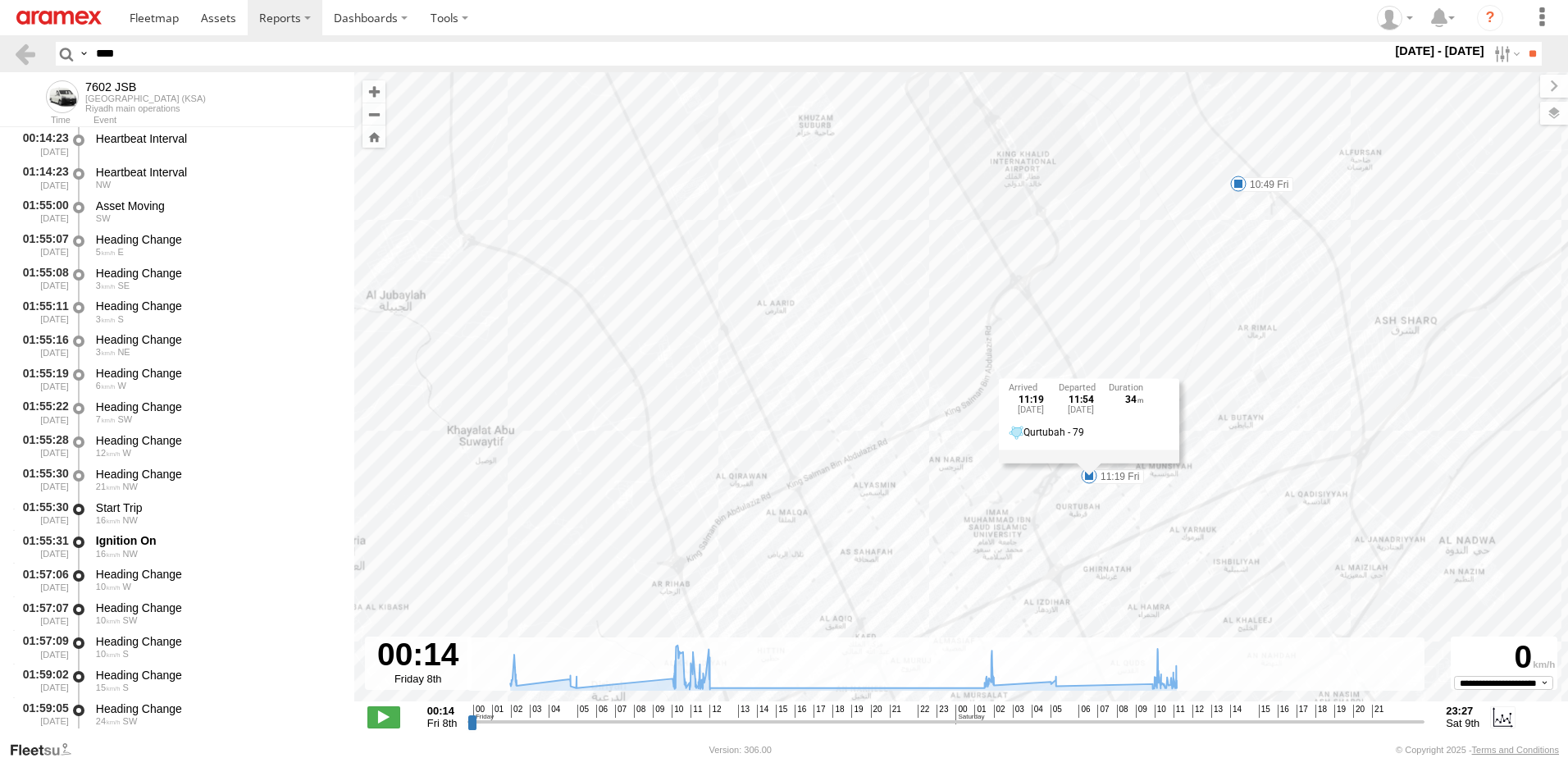
drag, startPoint x: 1194, startPoint y: 447, endPoint x: 1154, endPoint y: 495, distance: 62.5
click at [1155, 512] on div "7602 JSB 10:49 Fri 11:19 Fri 11:56 Fri 12:01 Fri 12:38 Fri 11:28 Sat 11:19 [DAT…" at bounding box center [961, 395] width 1214 height 647
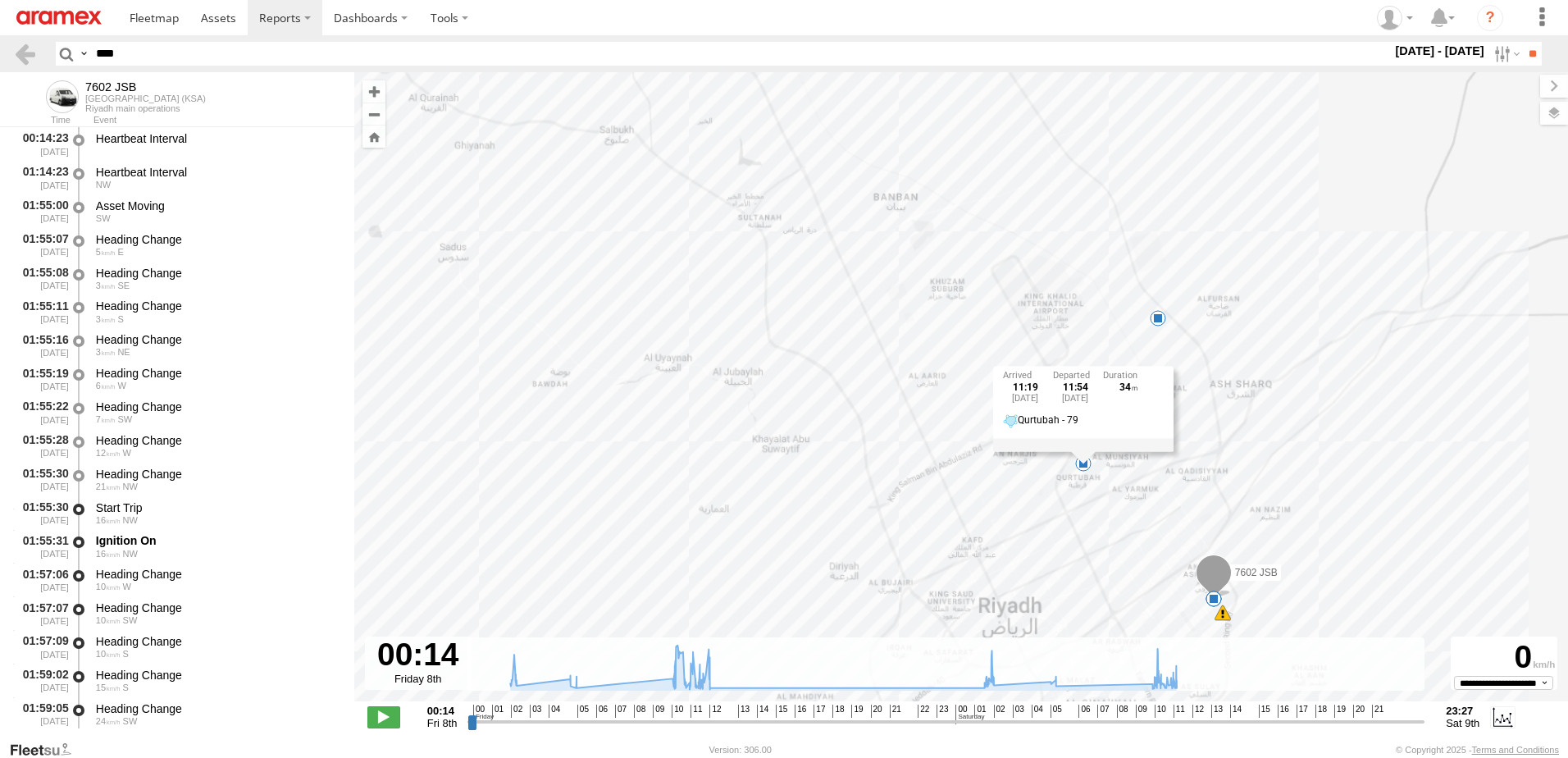
drag, startPoint x: 1193, startPoint y: 495, endPoint x: 1175, endPoint y: 423, distance: 74.2
click at [1175, 423] on div "7602 JSB 10:49 Fri 11:19 Fri 11:56 Fri 12:01 Fri 12:38 Fri 11:28 Sat 11:19 [DAT…" at bounding box center [961, 395] width 1214 height 647
click at [917, 261] on div "7602 JSB 10:49 Fri 11:19 Fri 11:56 Fri 12:01 Fri 12:38 Fri 11:28 Sat 6 11:19 [D…" at bounding box center [961, 395] width 1214 height 647
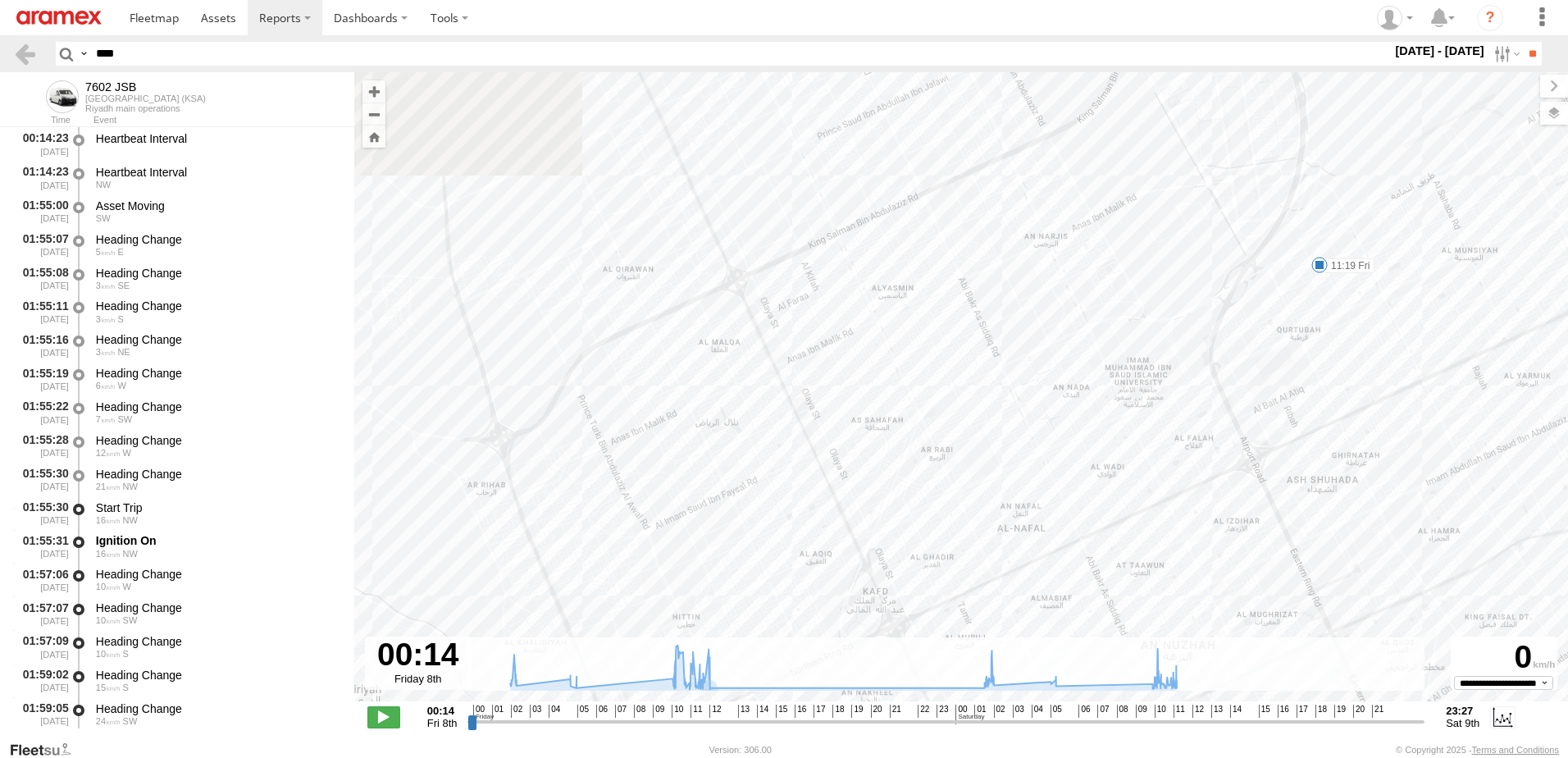
drag, startPoint x: 1374, startPoint y: 354, endPoint x: 1211, endPoint y: 502, distance: 220.2
click at [1215, 510] on div "7602 JSB 10:49 Fri 11:19 Fri 11:56 Fri 12:01 Fri 12:38 Fri 11:28 Sat Bnban - 26…" at bounding box center [961, 395] width 1214 height 647
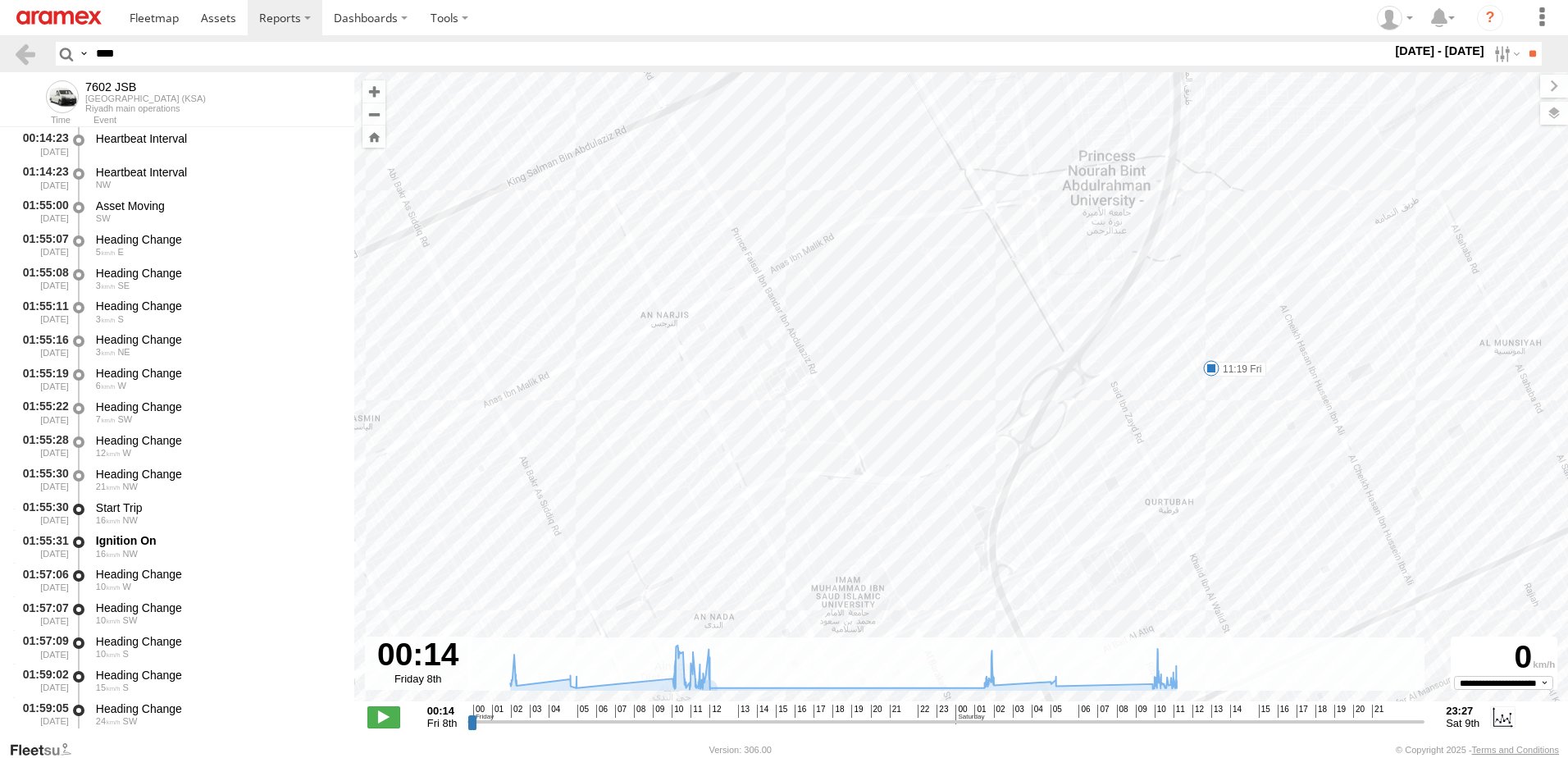
click at [1209, 435] on div "7602 JSB 10:49 Fri 11:19 Fri 11:56 Fri 12:01 Fri 12:38 Fri 11:28 Sat Bnban - 26…" at bounding box center [961, 395] width 1214 height 647
